Goal: Task Accomplishment & Management: Manage account settings

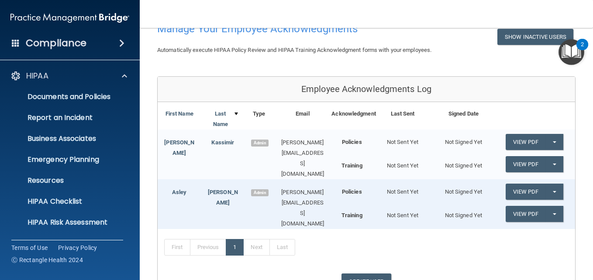
scroll to position [123, 0]
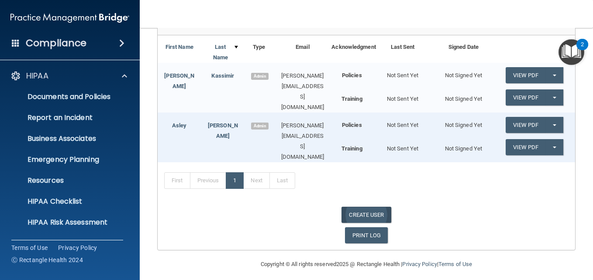
click at [363, 207] on link "CREATE USER" at bounding box center [365, 215] width 49 height 16
select select "practice_admin"
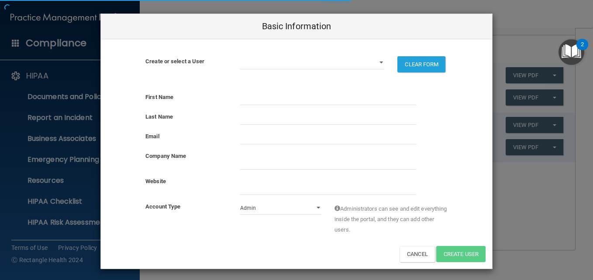
select select "practice_admin"
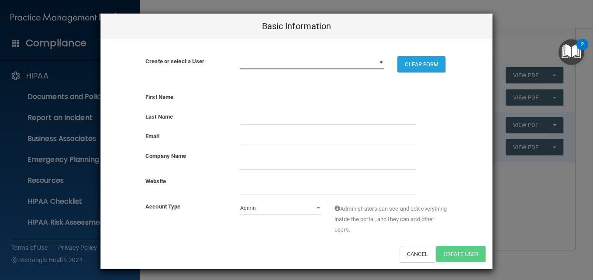
click at [380, 64] on select "[PERSON_NAME][EMAIL_ADDRESS][DOMAIN_NAME] [DOMAIN_NAME][EMAIL_ADDRESS][DOMAIN_N…" at bounding box center [312, 62] width 144 height 13
select select "0"
click at [240, 56] on select "[PERSON_NAME][EMAIL_ADDRESS][DOMAIN_NAME] [DOMAIN_NAME][EMAIL_ADDRESS][DOMAIN_N…" at bounding box center [312, 62] width 144 height 13
select select "practice_admin"
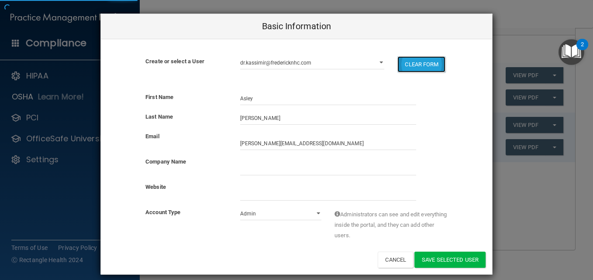
click at [416, 66] on button "CLEAR FORM" at bounding box center [421, 64] width 48 height 16
select select "practice_admin"
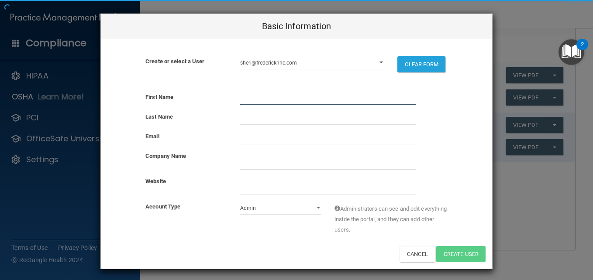
click at [270, 99] on input "text" at bounding box center [328, 98] width 176 height 13
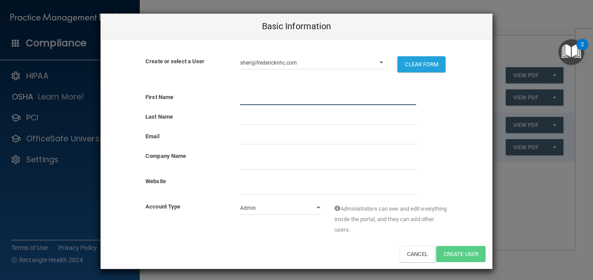
type input "[PERSON_NAME]"
type input "Yammarino"
type input "[EMAIL_ADDRESS][DOMAIN_NAME]"
type input "[PERSON_NAME][GEOGRAPHIC_DATA]"
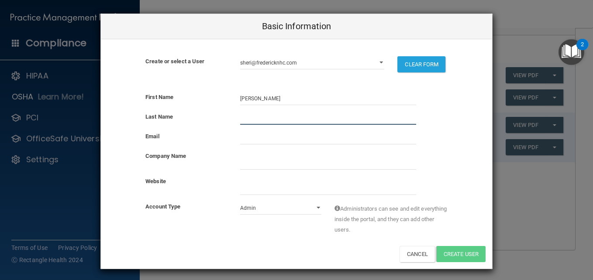
type input "Yammarino"
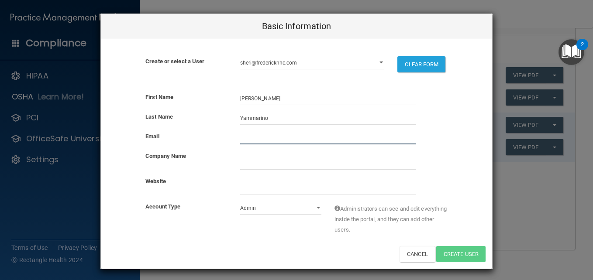
type input "[EMAIL_ADDRESS][DOMAIN_NAME]"
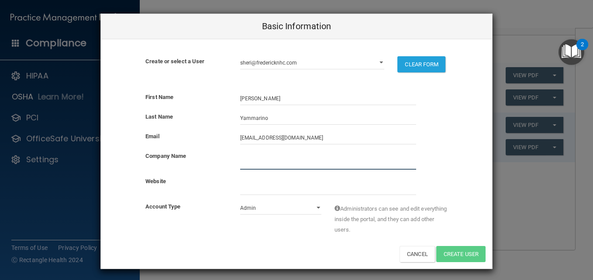
type input "[PERSON_NAME][GEOGRAPHIC_DATA]"
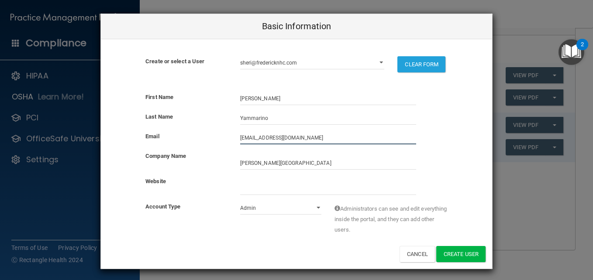
drag, startPoint x: 305, startPoint y: 136, endPoint x: 202, endPoint y: 136, distance: 103.4
click at [202, 136] on div "Email [EMAIL_ADDRESS][DOMAIN_NAME]" at bounding box center [296, 137] width 391 height 13
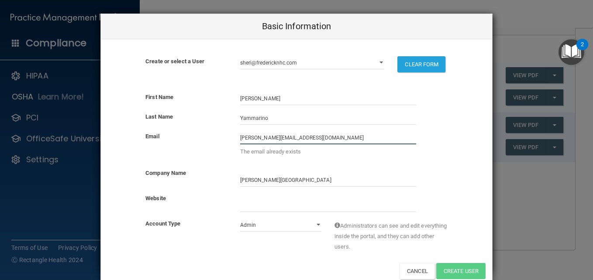
drag, startPoint x: 306, startPoint y: 138, endPoint x: 172, endPoint y: 129, distance: 135.2
click at [172, 129] on div "First Name [PERSON_NAME] Last Name [PERSON_NAME] Email [PERSON_NAME][EMAIL_ADDR…" at bounding box center [296, 186] width 391 height 200
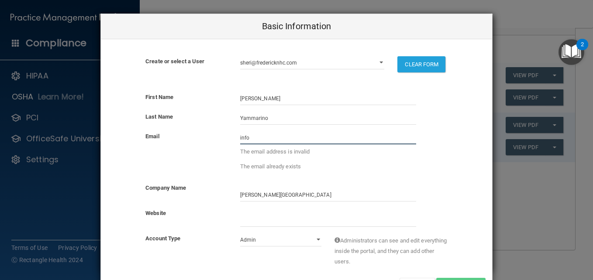
type input "[EMAIL_ADDRESS][DOMAIN_NAME]"
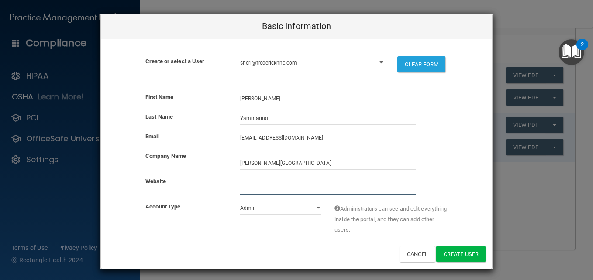
click at [247, 189] on input "website" at bounding box center [328, 188] width 176 height 13
click at [457, 253] on button "Create User" at bounding box center [460, 254] width 49 height 16
click at [549, 230] on div "Basic Information Create or select a User [PERSON_NAME][EMAIL_ADDRESS][DOMAIN_N…" at bounding box center [296, 140] width 593 height 280
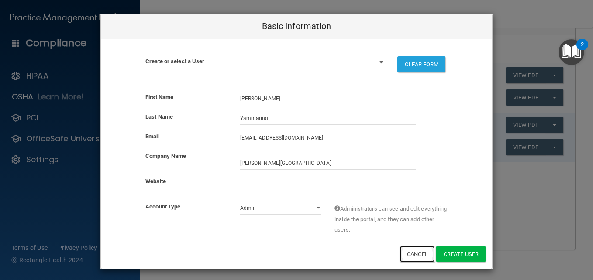
click at [412, 253] on button "Cancel" at bounding box center [416, 254] width 35 height 16
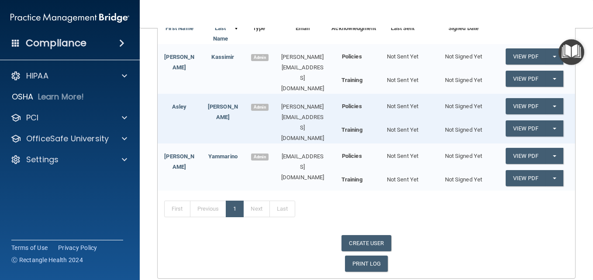
scroll to position [126, 0]
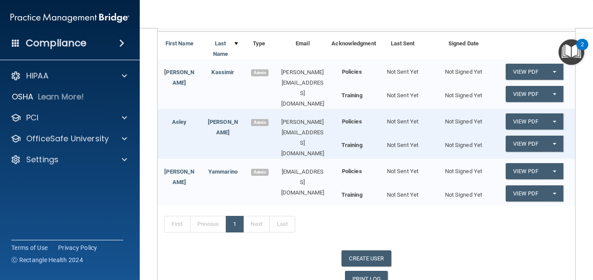
click at [261, 122] on span "Admin" at bounding box center [259, 122] width 17 height 7
click at [181, 119] on link "Asley" at bounding box center [179, 122] width 15 height 7
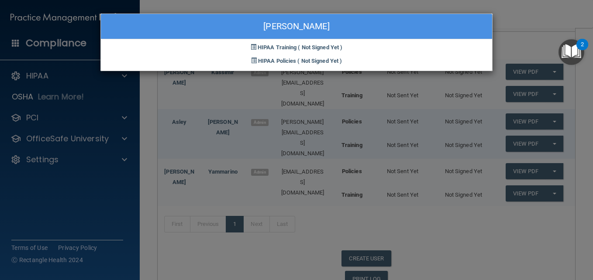
click at [534, 244] on div "Asley Russell HIPAA Training ( Not Signed Yet ) HIPAA Policies ( Not Signed Yet…" at bounding box center [296, 140] width 593 height 280
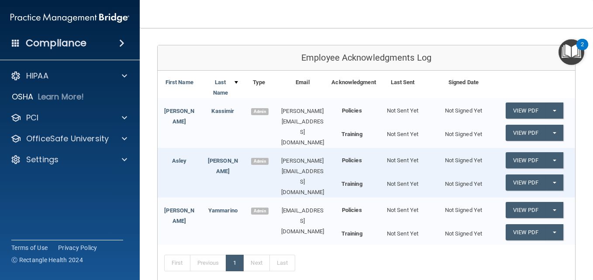
scroll to position [170, 0]
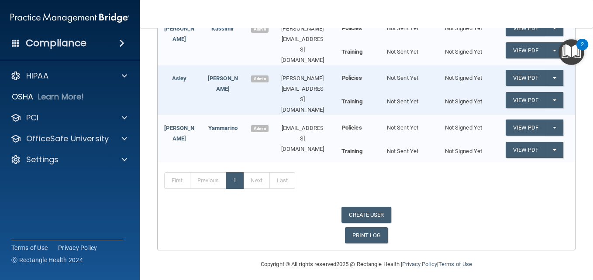
click at [289, 79] on div "[PERSON_NAME][EMAIL_ADDRESS][DOMAIN_NAME]" at bounding box center [303, 94] width 58 height 42
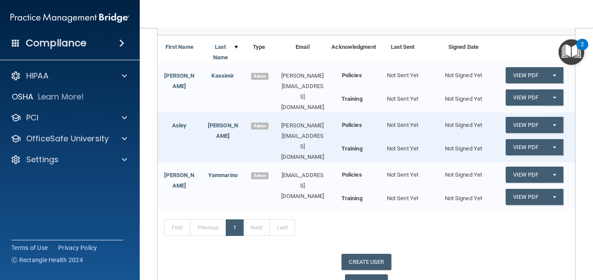
scroll to position [39, 0]
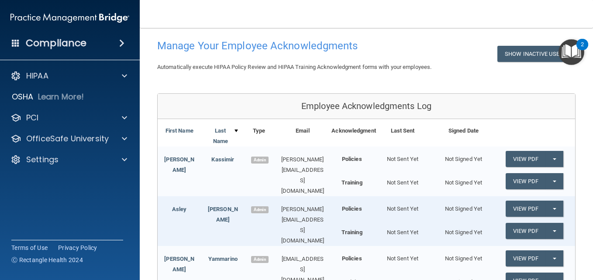
click at [569, 51] on img "Open Resource Center, 2 new notifications" at bounding box center [571, 52] width 26 height 26
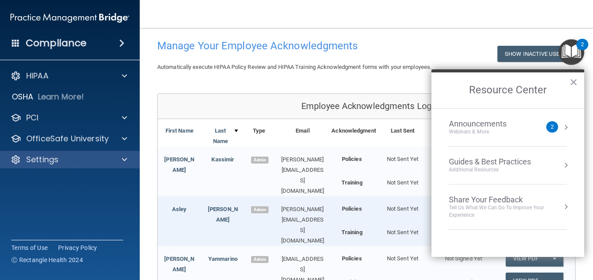
click at [48, 165] on div "Settings" at bounding box center [70, 159] width 140 height 17
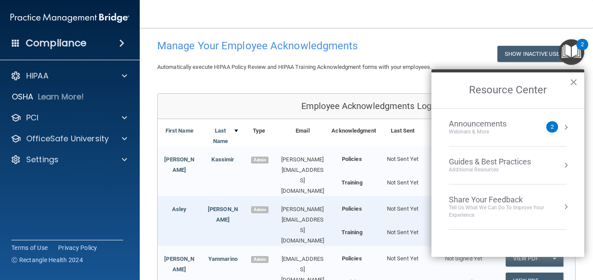
click at [577, 81] on button "×" at bounding box center [573, 82] width 8 height 14
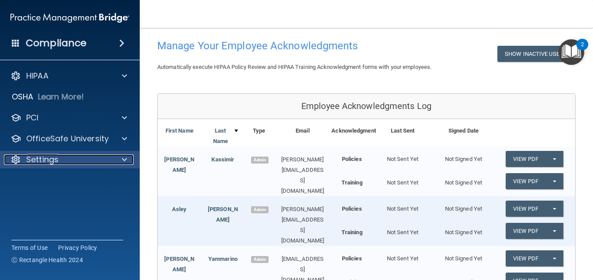
click at [87, 160] on div "Settings" at bounding box center [58, 159] width 108 height 10
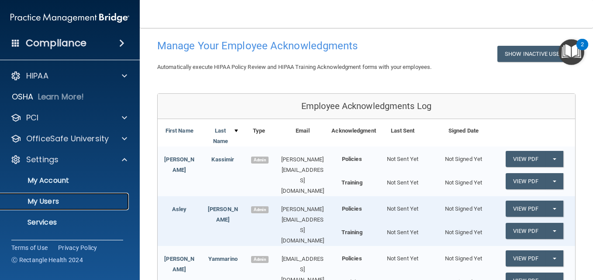
click at [46, 203] on p "My Users" at bounding box center [65, 201] width 119 height 9
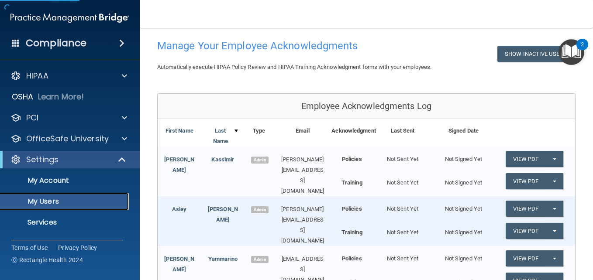
select select "20"
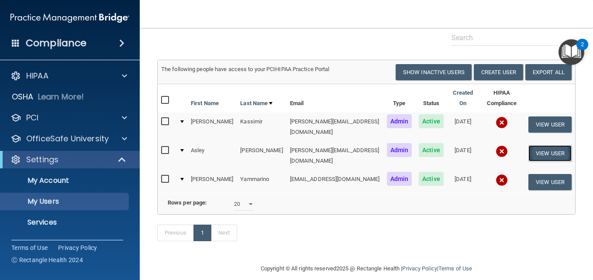
click at [538, 145] on button "View User" at bounding box center [549, 153] width 43 height 16
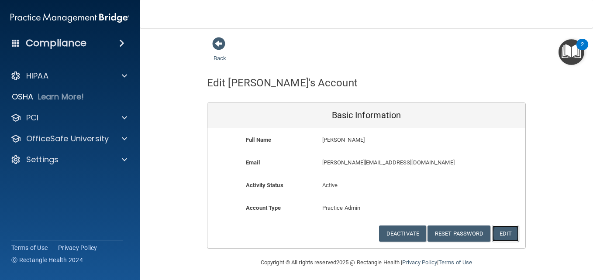
click at [506, 231] on button "Edit" at bounding box center [505, 234] width 27 height 16
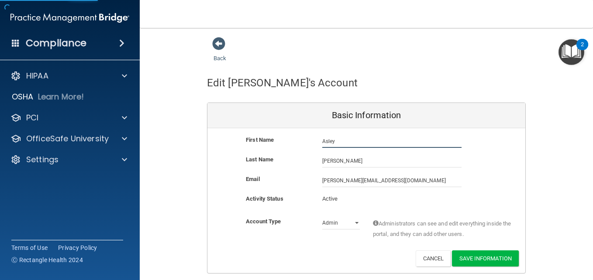
click at [323, 141] on input "Asley" at bounding box center [391, 141] width 139 height 13
click at [324, 141] on input "Asley" at bounding box center [391, 141] width 139 height 13
type input "Ashley"
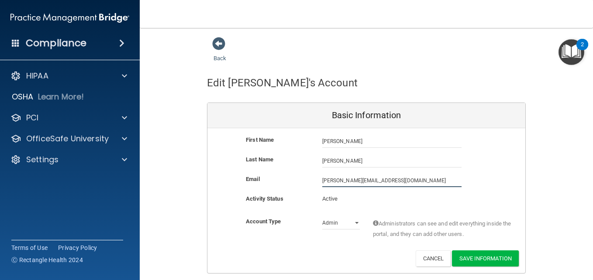
drag, startPoint x: 383, startPoint y: 180, endPoint x: 290, endPoint y: 171, distance: 93.8
click at [290, 171] on div "First Name Ashley Russell Ashley Last Name Russell Email sheri@fredericknhc.com…" at bounding box center [366, 200] width 318 height 145
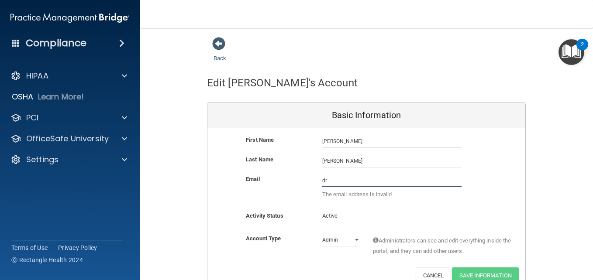
type input "dr.russell@fredericknhc.com"
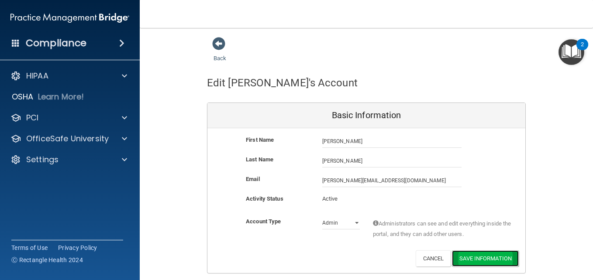
click at [487, 257] on button "Save Information" at bounding box center [485, 259] width 67 height 16
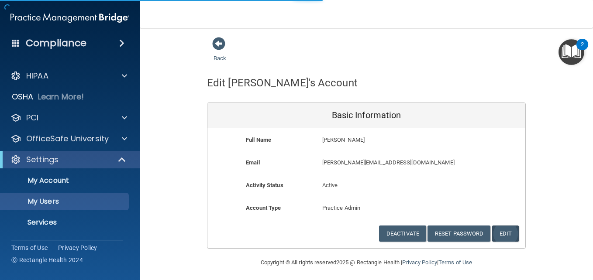
select select "20"
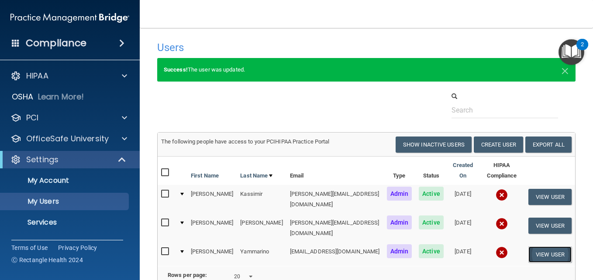
click at [537, 247] on button "View User" at bounding box center [549, 255] width 43 height 16
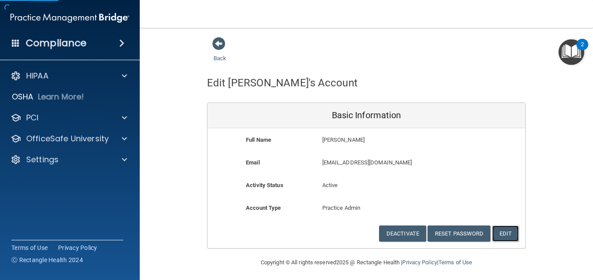
click at [503, 233] on button "Edit" at bounding box center [505, 234] width 27 height 16
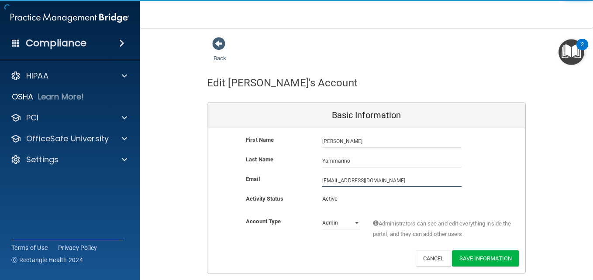
drag, startPoint x: 370, startPoint y: 179, endPoint x: 232, endPoint y: 181, distance: 137.9
click at [232, 181] on div "Email info@fredericknhc.com info@fredericknhc.com" at bounding box center [366, 180] width 318 height 13
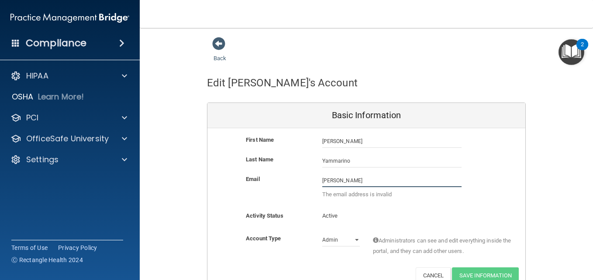
type input "[PERSON_NAME][EMAIL_ADDRESS][DOMAIN_NAME]"
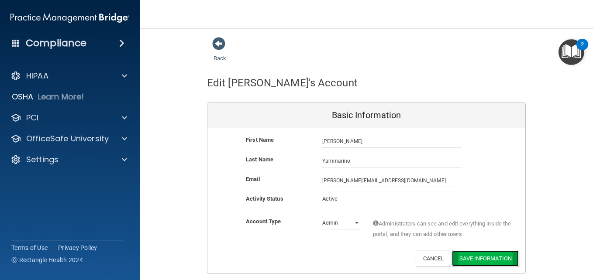
click at [484, 258] on button "Save Information" at bounding box center [485, 259] width 67 height 16
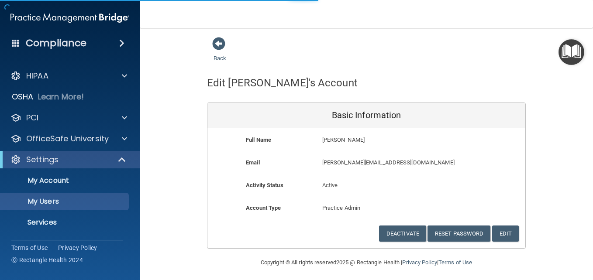
select select "20"
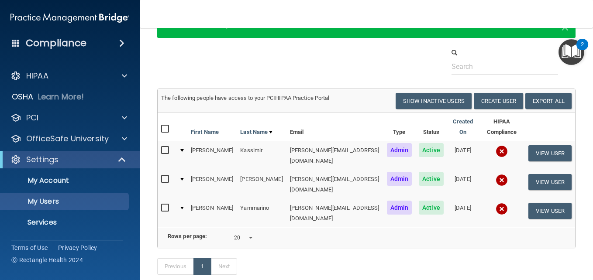
scroll to position [78, 0]
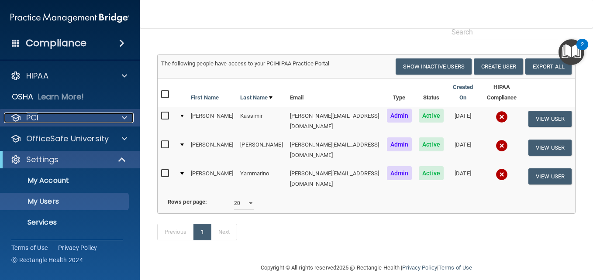
click at [40, 118] on div "PCI" at bounding box center [58, 118] width 108 height 10
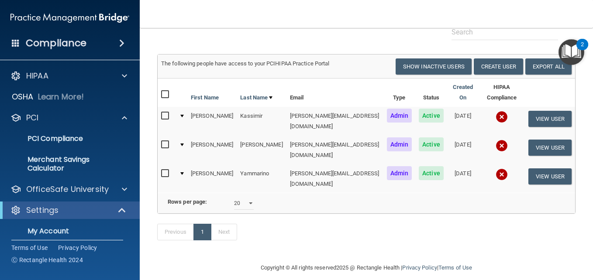
click at [341, 232] on div "Previous 1 Next" at bounding box center [366, 234] width 431 height 40
click at [39, 136] on p "PCI Compliance" at bounding box center [65, 138] width 119 height 9
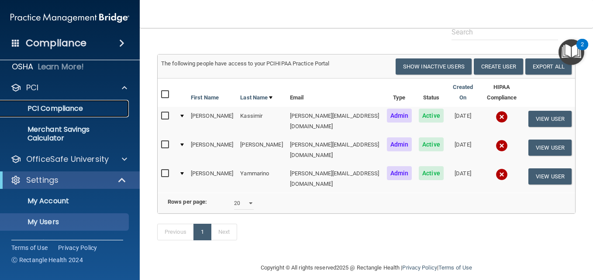
scroll to position [70, 0]
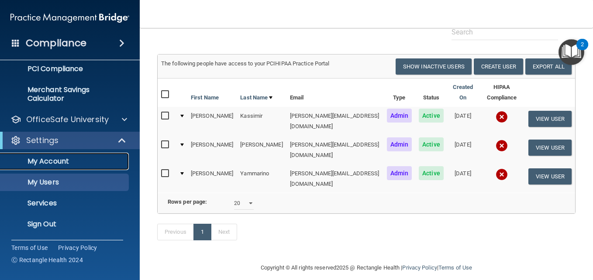
click at [46, 158] on p "My Account" at bounding box center [65, 161] width 119 height 9
